Goal: Information Seeking & Learning: Learn about a topic

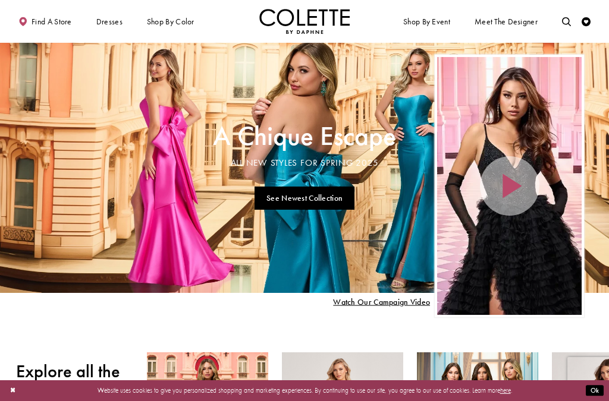
click at [0, 0] on link "BALL GOWNS" at bounding box center [0, 0] width 0 height 0
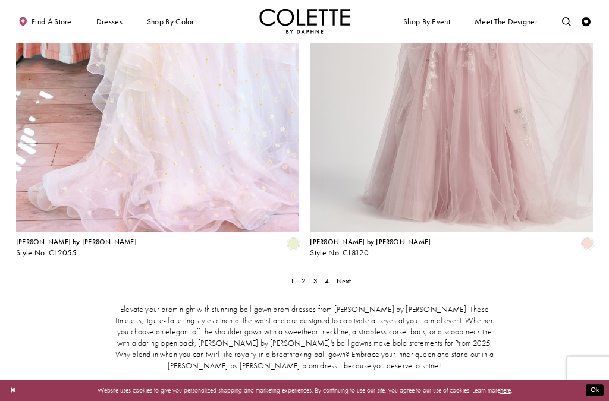
scroll to position [1597, 0]
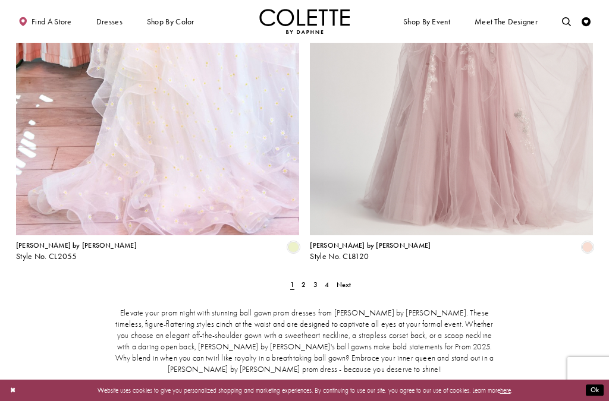
click at [350, 280] on span "Next" at bounding box center [344, 285] width 15 height 10
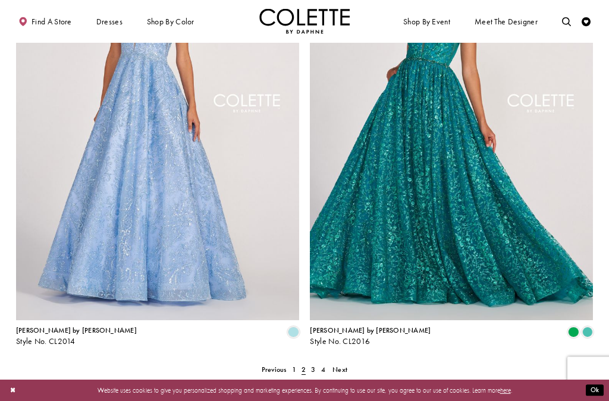
scroll to position [1511, 0]
click at [346, 365] on span "Next" at bounding box center [339, 370] width 15 height 10
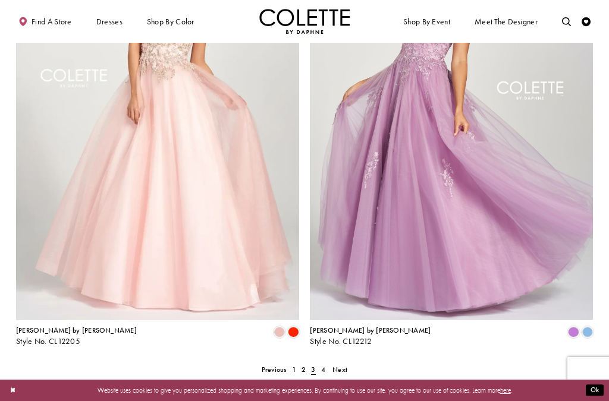
scroll to position [1512, 0]
click at [366, 325] on span "[PERSON_NAME] by [PERSON_NAME]" at bounding box center [370, 330] width 121 height 10
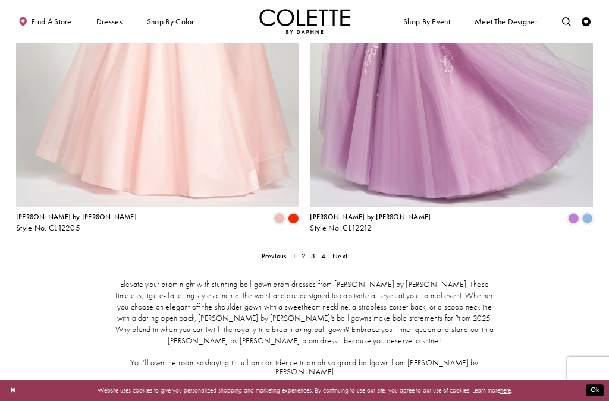
scroll to position [1620, 0]
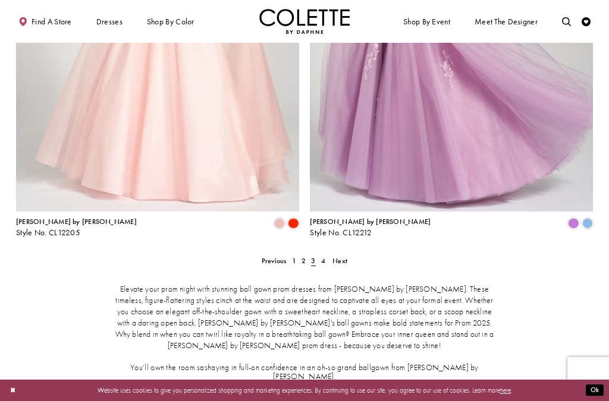
click at [342, 256] on span "Next" at bounding box center [339, 261] width 15 height 10
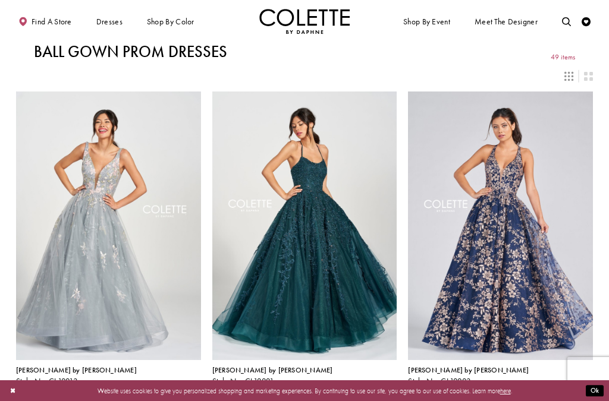
click at [0, 0] on span "DRESS SILHOUETTES" at bounding box center [0, 0] width 0 height 0
click at [0, 0] on span "A-LINE DRESSES" at bounding box center [0, 0] width 0 height 0
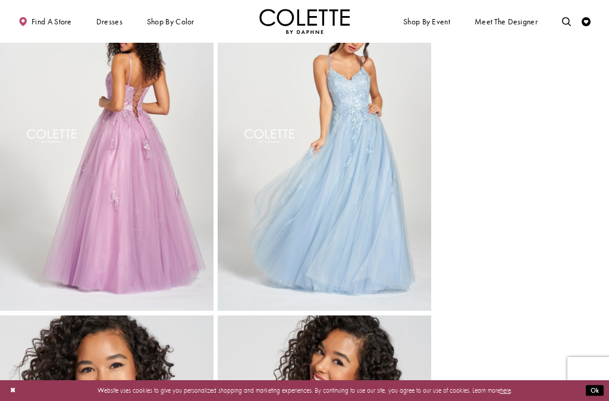
scroll to position [379, 0]
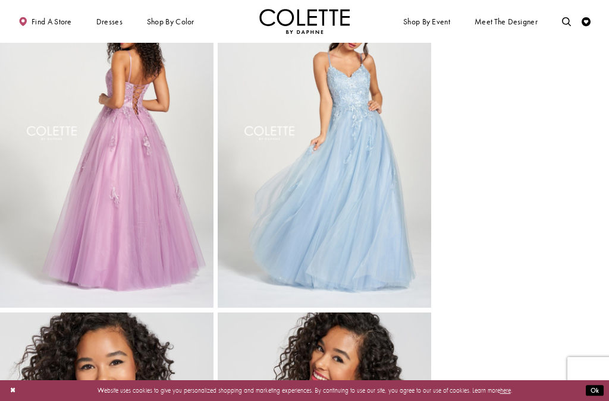
click at [167, 235] on img "Full size Style CL12212 Colette by Daphne #2 default Orchid picture" at bounding box center [106, 149] width 213 height 320
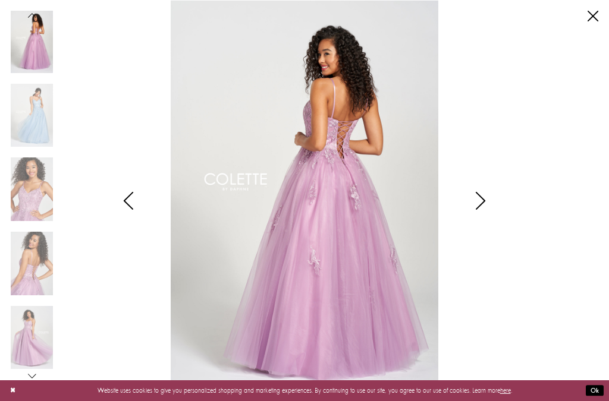
click at [353, 159] on img "Scroll List" at bounding box center [304, 200] width 322 height 401
click at [478, 200] on icon "Style CL12212 Colette by Daphne Views dialog" at bounding box center [481, 201] width 30 height 18
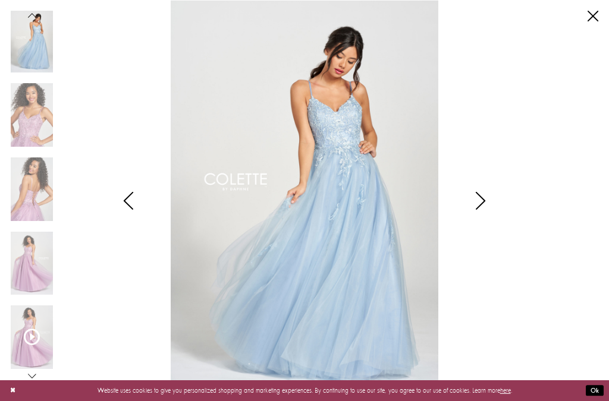
click at [484, 235] on div "Style CL12212 Colette by Daphne Views dialog" at bounding box center [481, 200] width 30 height 401
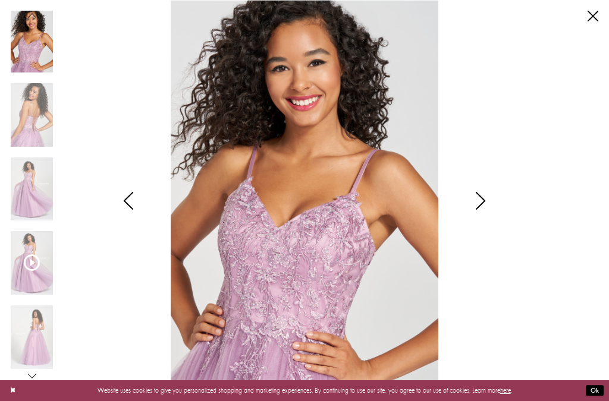
click at [477, 197] on icon "Style CL12212 Colette by Daphne Views dialog" at bounding box center [481, 201] width 30 height 18
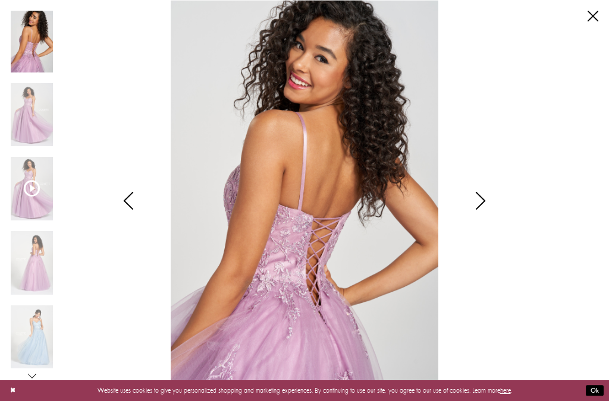
click at [478, 194] on icon "Style CL12212 Colette by Daphne Views dialog" at bounding box center [481, 201] width 30 height 18
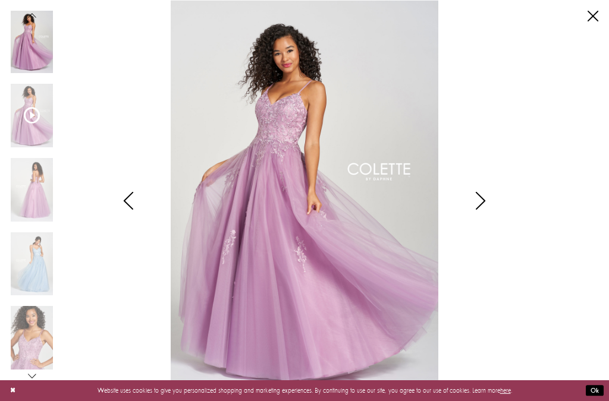
click at [483, 199] on icon "Style CL12212 Colette by Daphne Views dialog" at bounding box center [481, 201] width 30 height 18
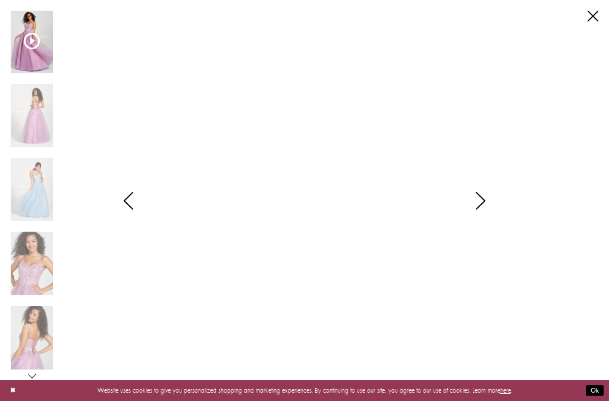
click at [591, 21] on link "Close" at bounding box center [592, 16] width 11 height 11
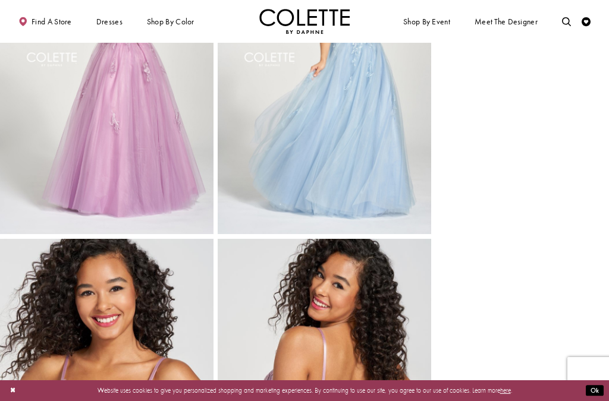
scroll to position [453, 0]
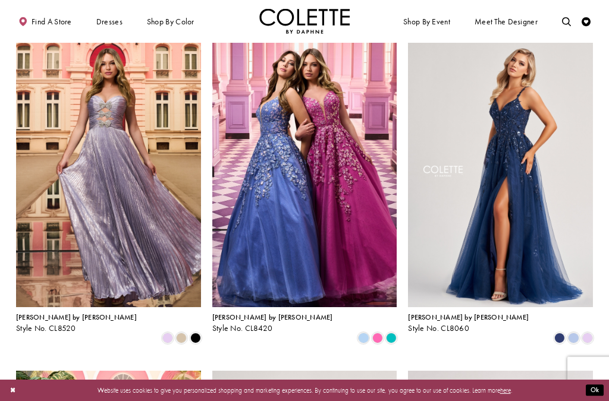
scroll to position [53, 0]
click at [511, 143] on img "Visit Colette by Daphne Style No. CL8060 Page" at bounding box center [500, 173] width 185 height 269
click at [525, 207] on img "Visit Colette by Daphne Style No. CL8060 Page" at bounding box center [500, 173] width 185 height 269
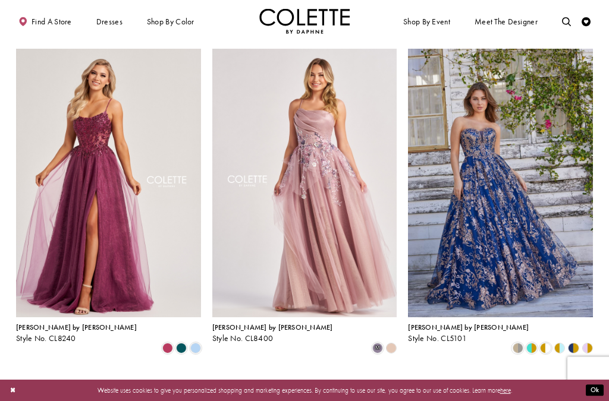
scroll to position [1039, 0]
click at [131, 199] on img "Visit Colette by Daphne Style No. CL8240 Page" at bounding box center [108, 183] width 185 height 269
click at [117, 240] on img "Visit Colette by Daphne Style No. CL8240 Page" at bounding box center [108, 183] width 185 height 269
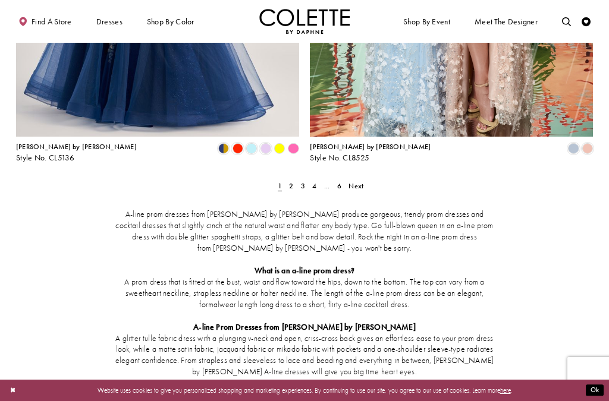
scroll to position [1693, 0]
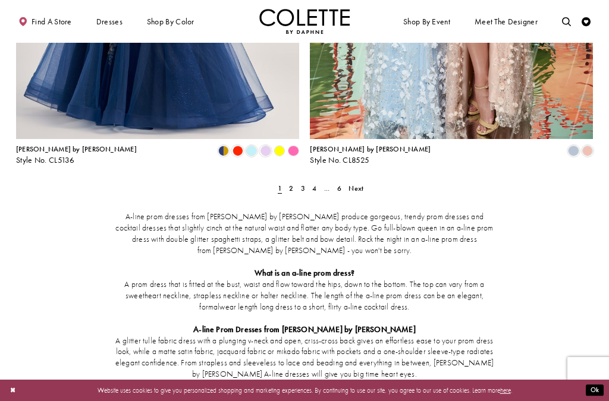
click at [359, 184] on span "Next" at bounding box center [355, 189] width 15 height 10
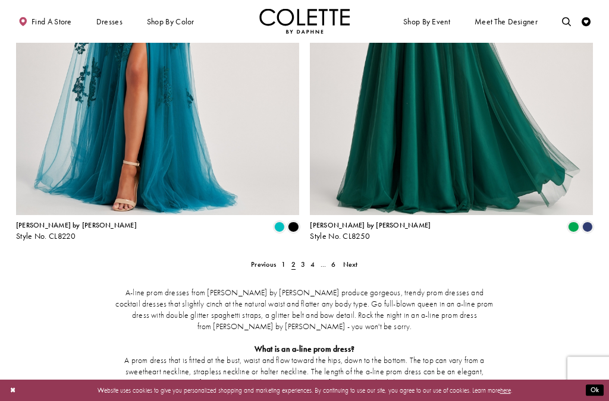
scroll to position [1617, 0]
click at [358, 258] on link "Next" at bounding box center [350, 264] width 20 height 13
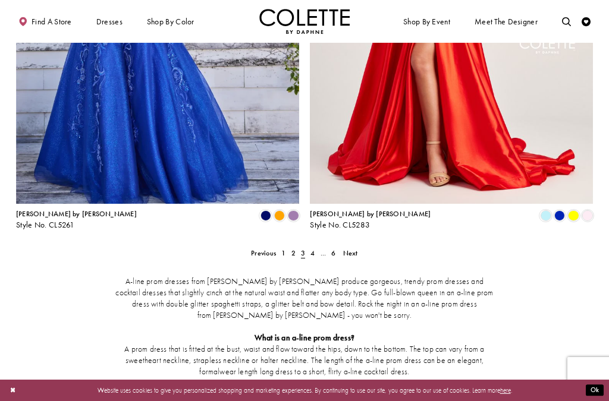
scroll to position [1627, 0]
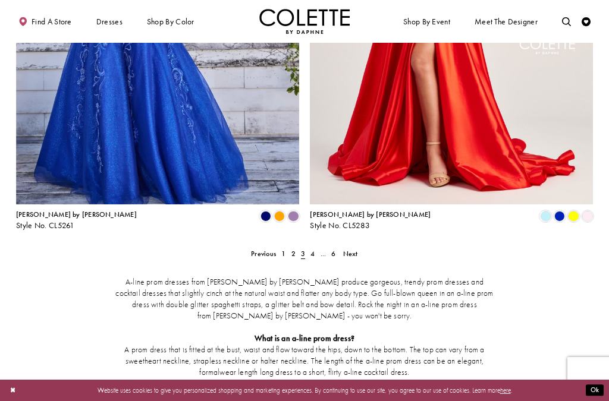
click at [356, 249] on span "Next" at bounding box center [350, 254] width 15 height 10
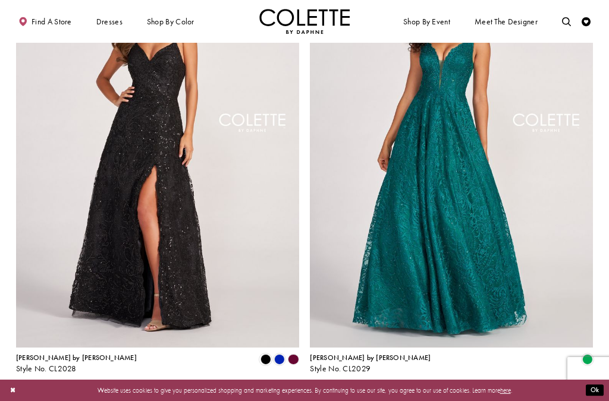
scroll to position [1559, 0]
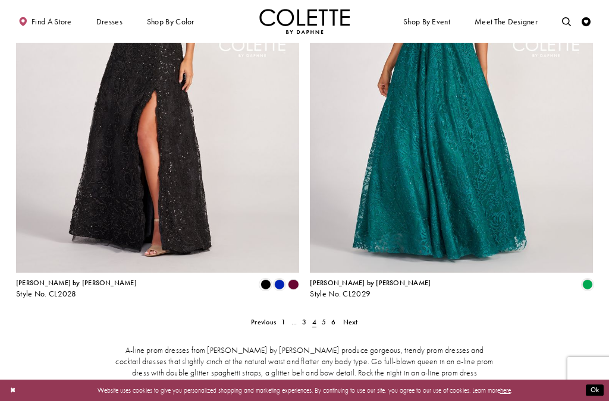
click at [356, 318] on span "Next" at bounding box center [350, 323] width 15 height 10
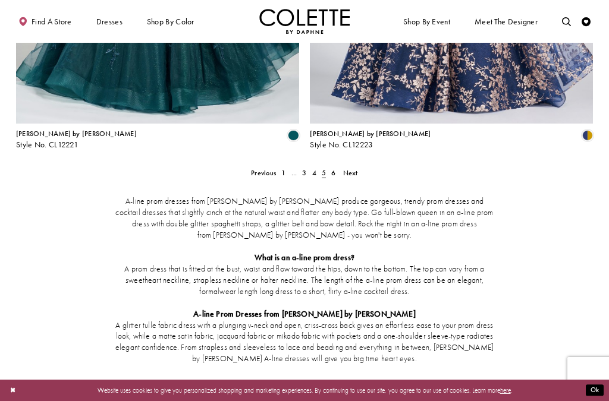
scroll to position [1709, 0]
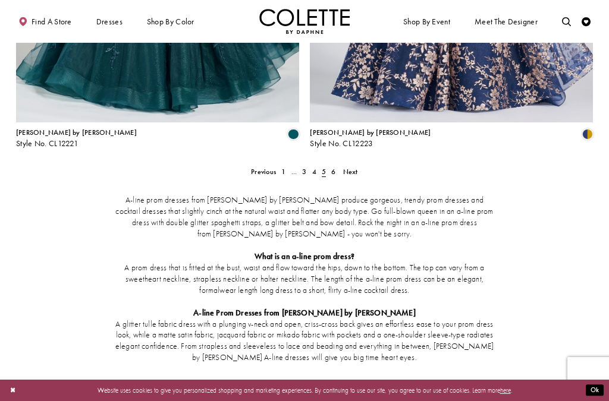
click at [359, 165] on link "Next" at bounding box center [350, 171] width 20 height 13
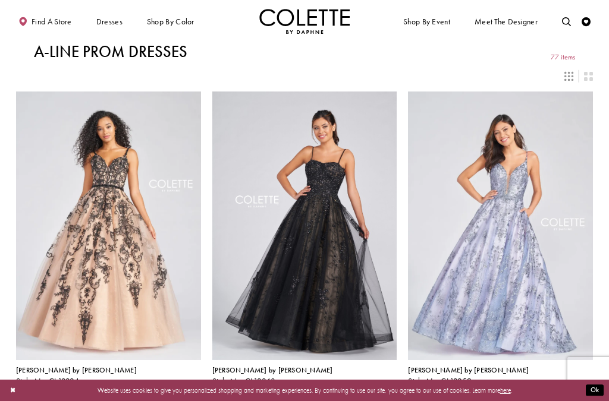
click at [0, 0] on span "A-LINE DRESSES" at bounding box center [0, 0] width 0 height 0
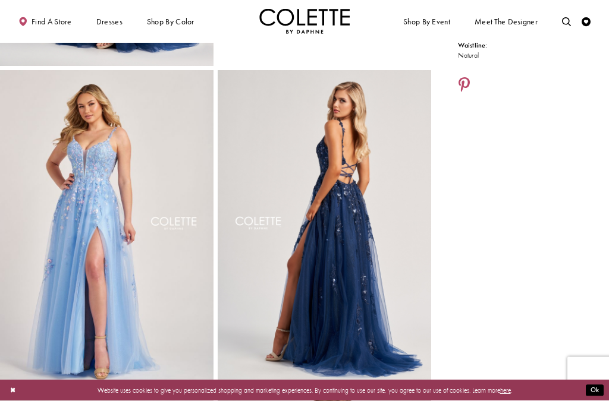
scroll to position [297, 0]
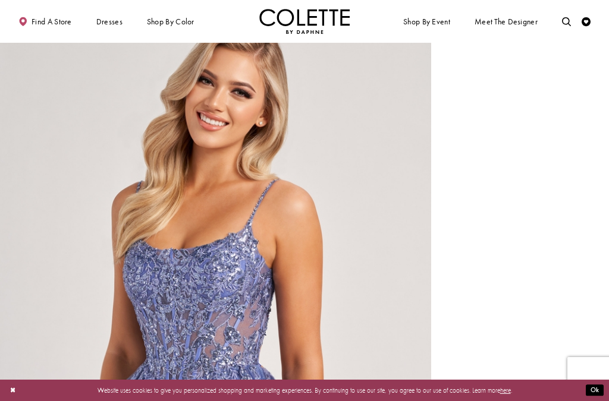
scroll to position [1311, 0]
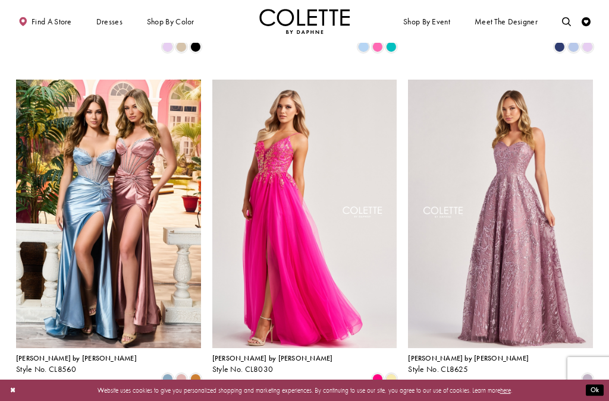
scroll to position [345, 0]
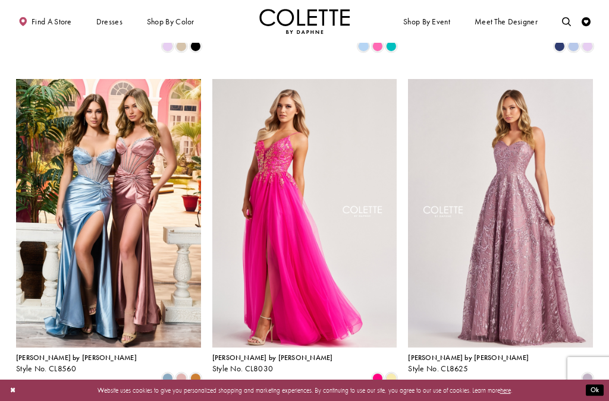
click at [247, 353] on span "[PERSON_NAME] by [PERSON_NAME]" at bounding box center [272, 358] width 121 height 10
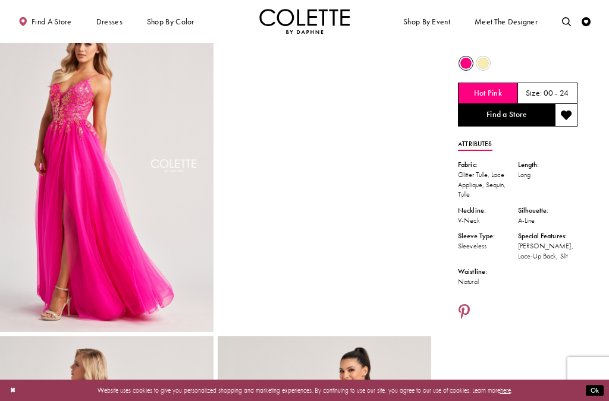
scroll to position [34, 0]
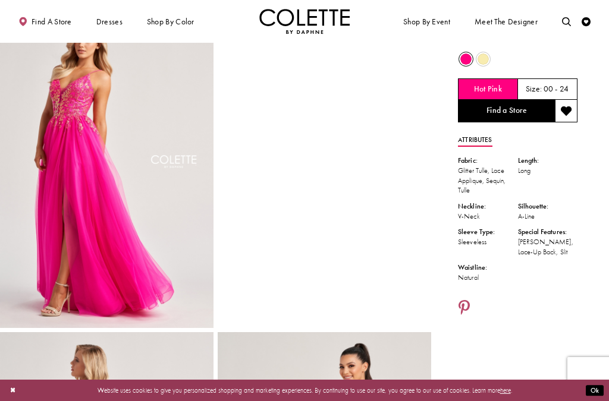
click at [79, 208] on img "Full size Style CL8030 Colette by Daphne #0 default Hot Pink frontface vertical…" at bounding box center [106, 168] width 213 height 320
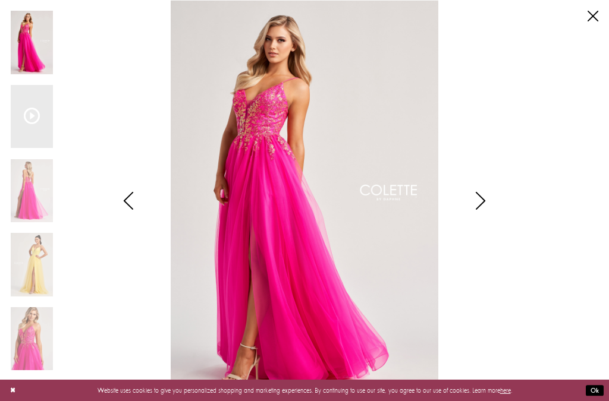
click at [492, 210] on icon "Style CL8030 Colette by Daphne Views dialog" at bounding box center [481, 201] width 30 height 18
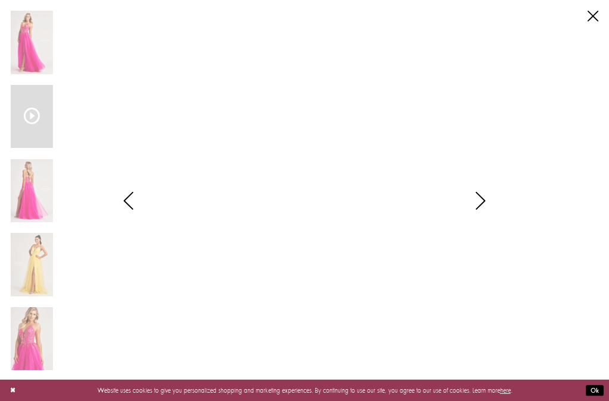
click at [545, 270] on div "**********" at bounding box center [304, 200] width 587 height 401
